Goal: Task Accomplishment & Management: Manage account settings

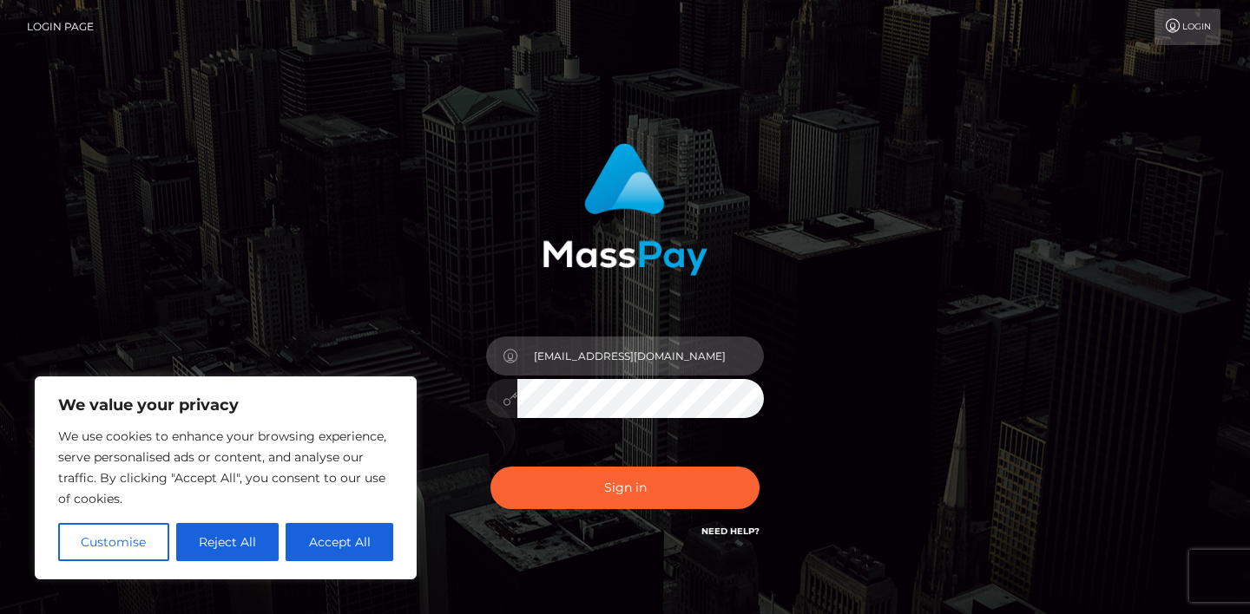
type input "toebean_dream@outlook.com"
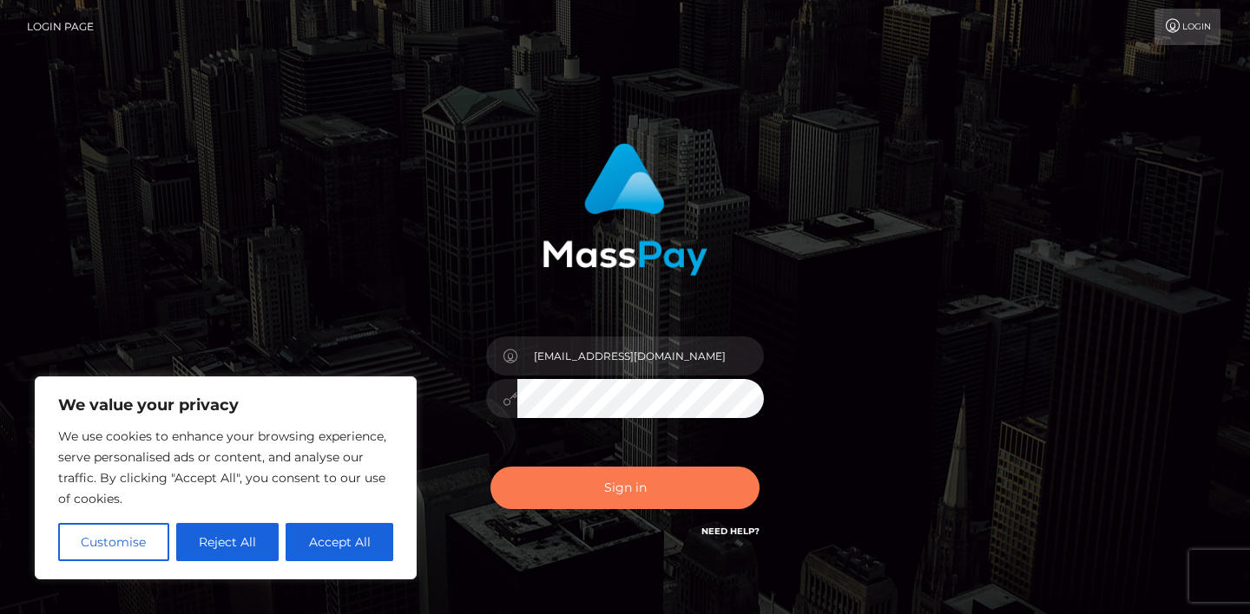
click at [590, 489] on button "Sign in" at bounding box center [624, 488] width 269 height 43
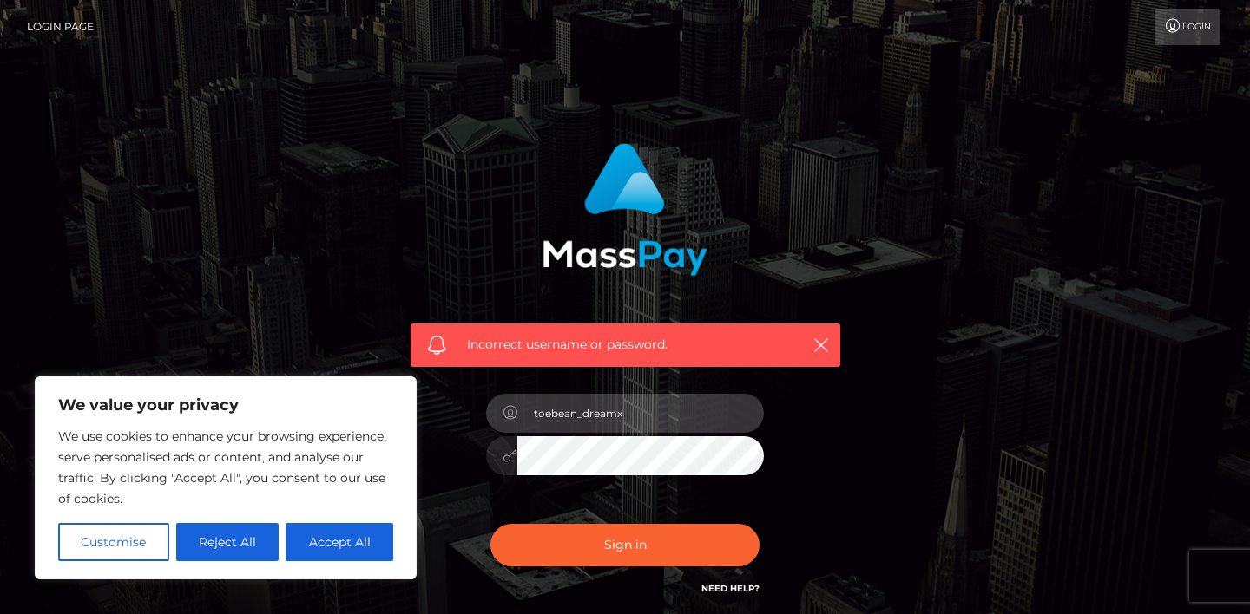
type input "toebean_dreamx"
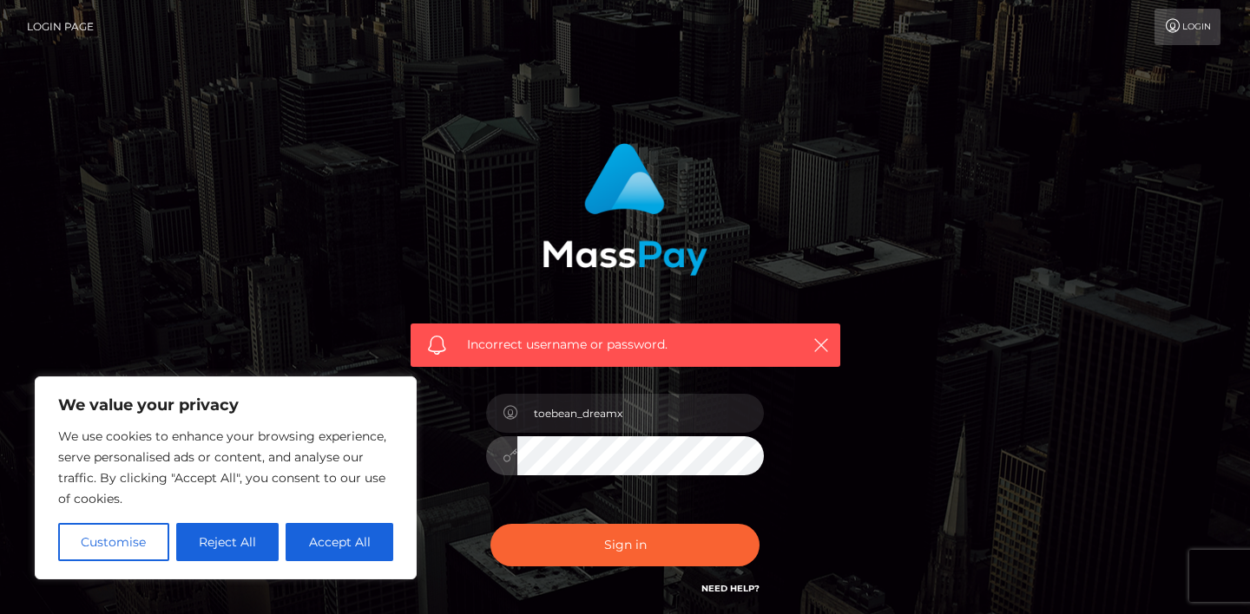
click at [625, 544] on button "Sign in" at bounding box center [624, 545] width 269 height 43
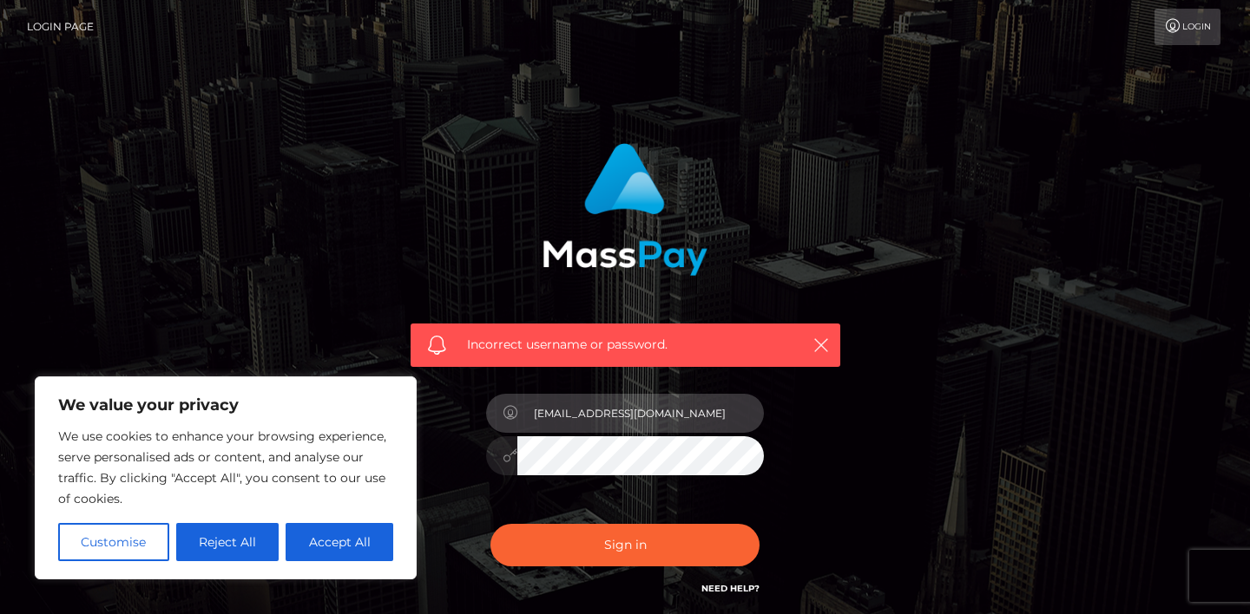
type input "toebean_dreamx@outlook.com"
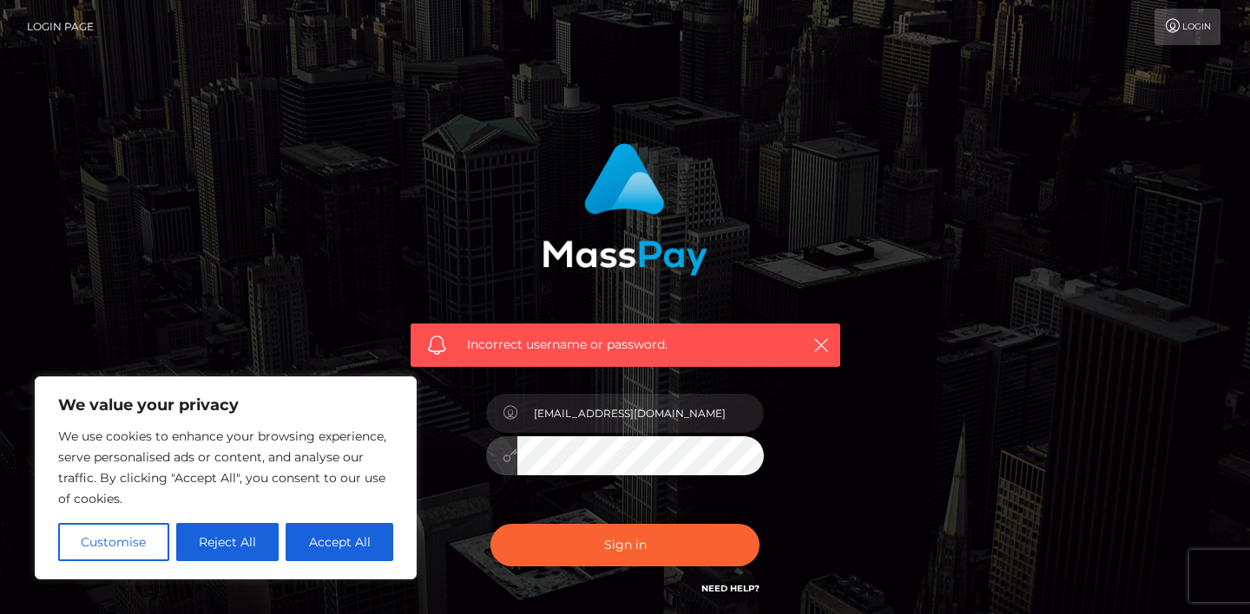
click at [625, 544] on button "Sign in" at bounding box center [624, 545] width 269 height 43
click at [817, 436] on div "Incorrect username or password." at bounding box center [625, 371] width 456 height 482
click at [336, 554] on button "Accept All" at bounding box center [339, 542] width 108 height 38
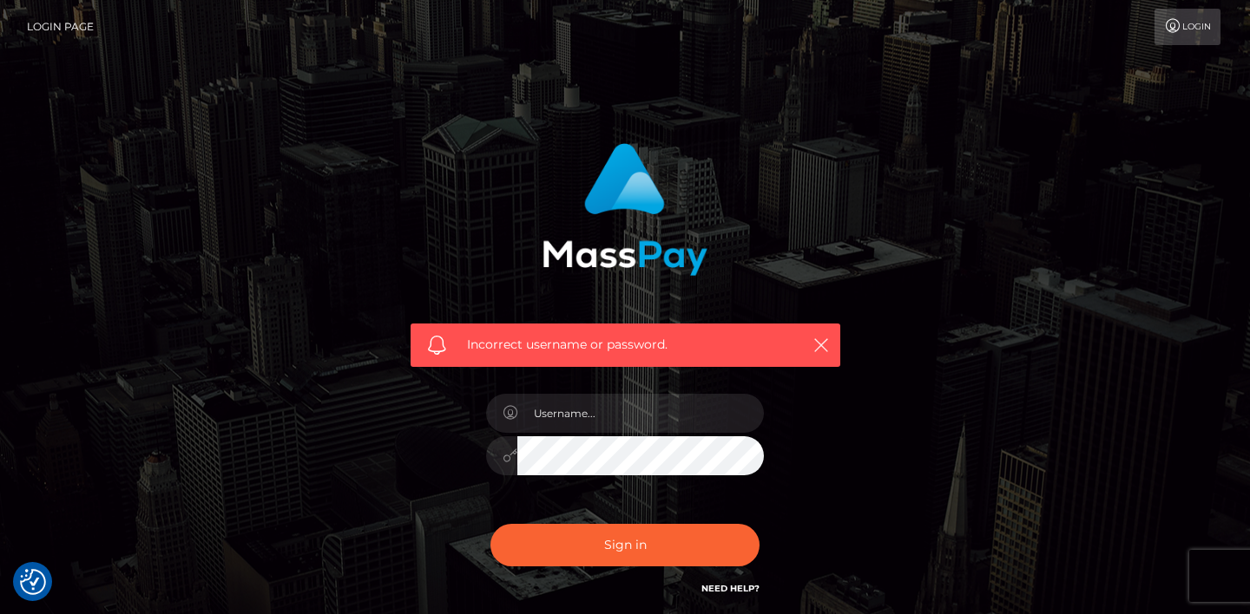
checkbox input "true"
